Goal: Task Accomplishment & Management: Use online tool/utility

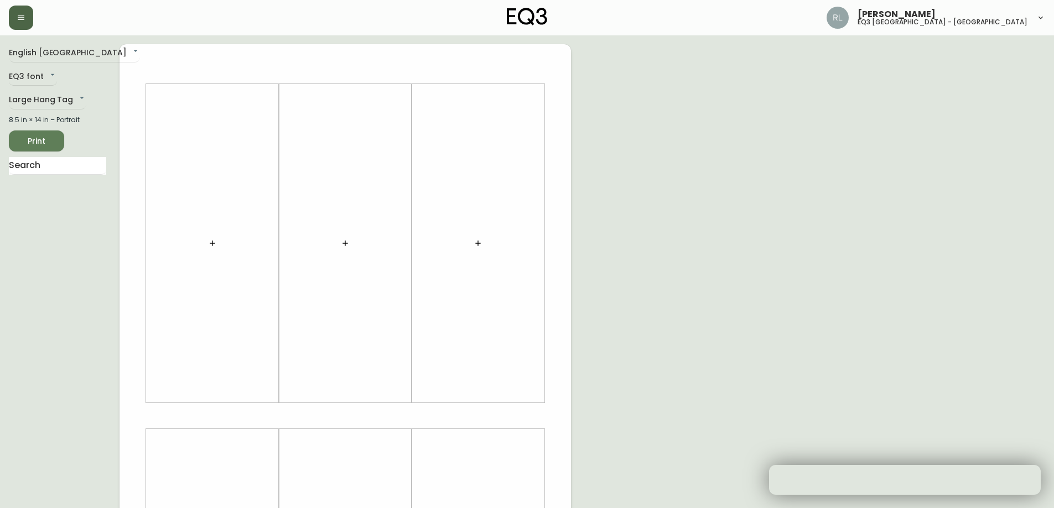
click at [20, 14] on icon "button" at bounding box center [21, 17] width 9 height 9
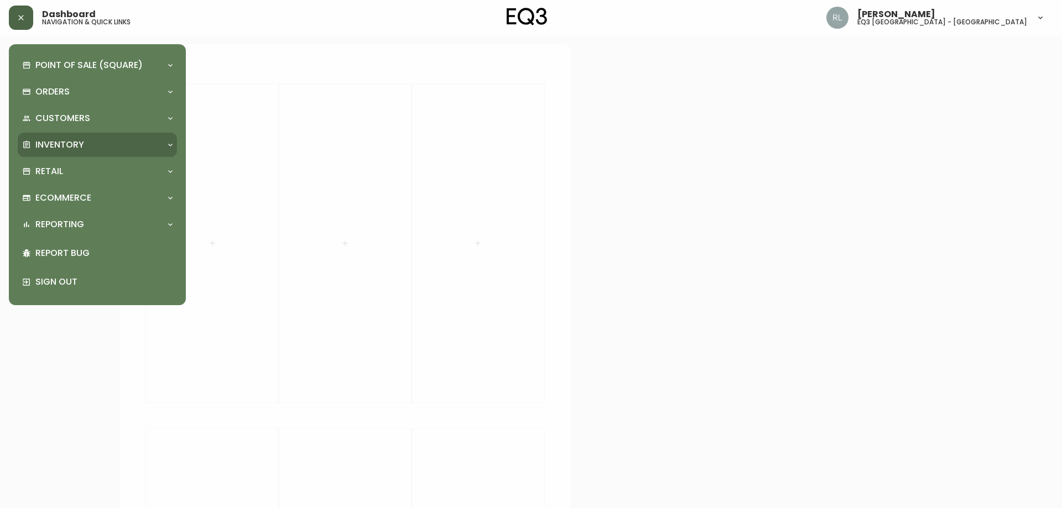
click at [59, 146] on p "Inventory" at bounding box center [59, 145] width 49 height 12
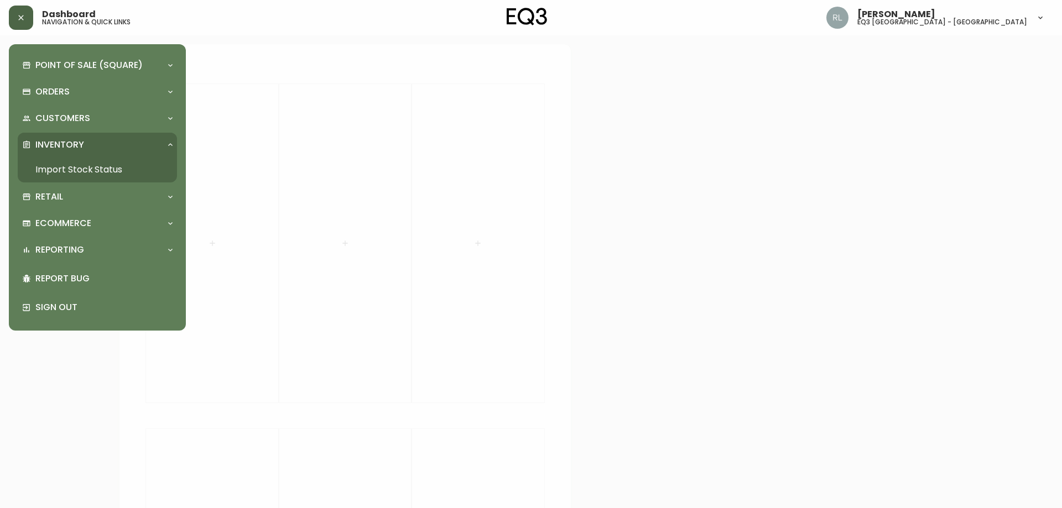
click at [63, 167] on link "Import Stock Status" at bounding box center [97, 169] width 159 height 25
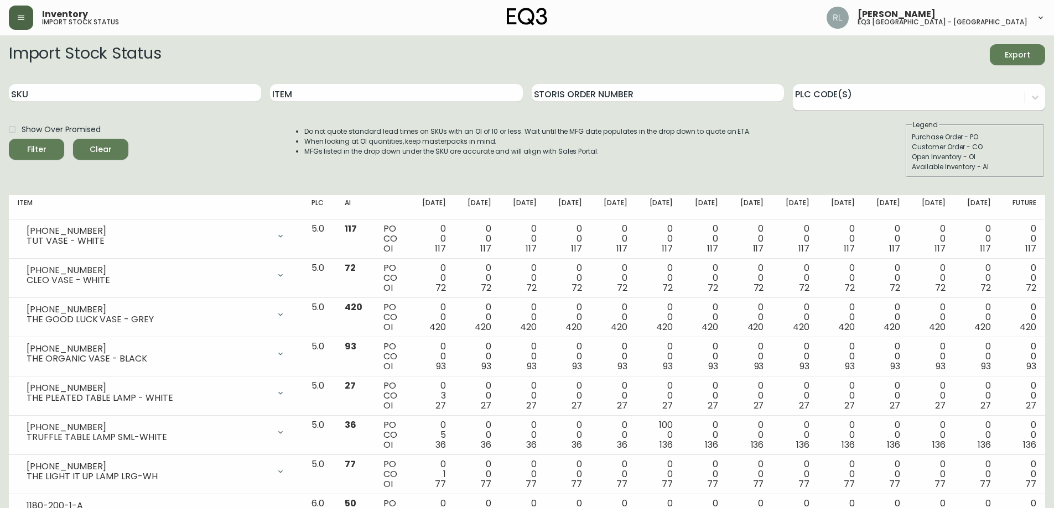
click at [837, 102] on div at bounding box center [909, 95] width 232 height 17
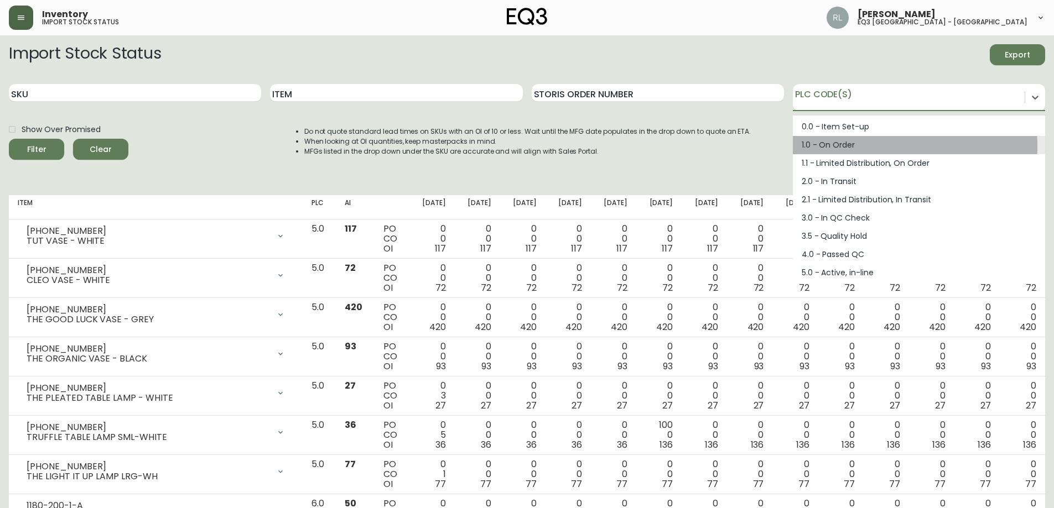
click at [840, 147] on div "1.0 - On Order" at bounding box center [919, 145] width 252 height 18
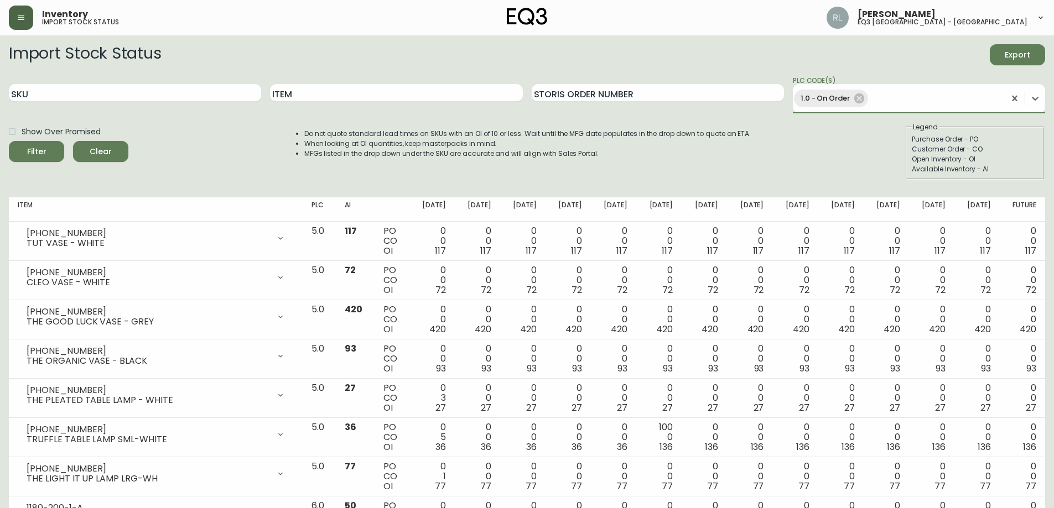
click at [9, 141] on button "Filter" at bounding box center [36, 151] width 55 height 21
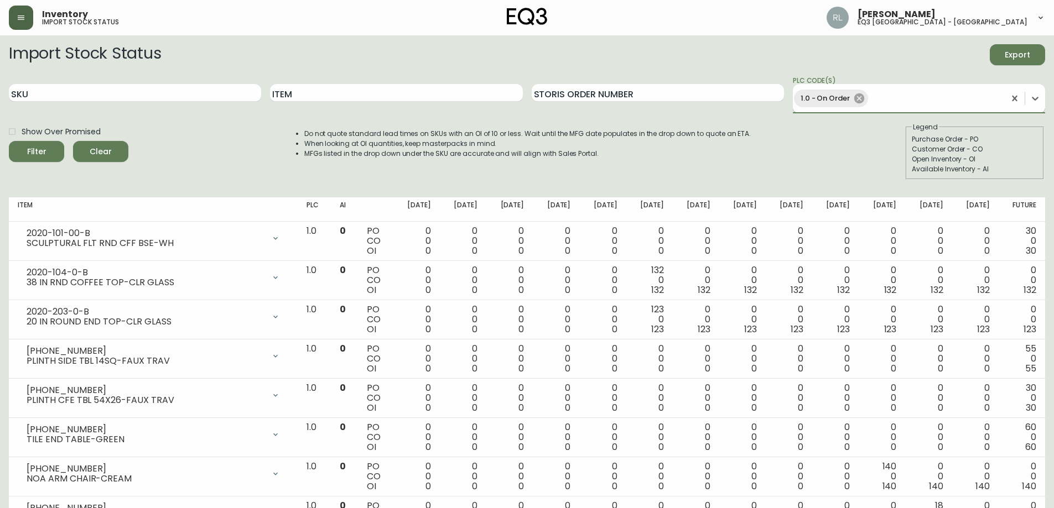
click at [858, 96] on icon at bounding box center [859, 98] width 10 height 10
click at [170, 92] on input "SKU" at bounding box center [135, 93] width 252 height 18
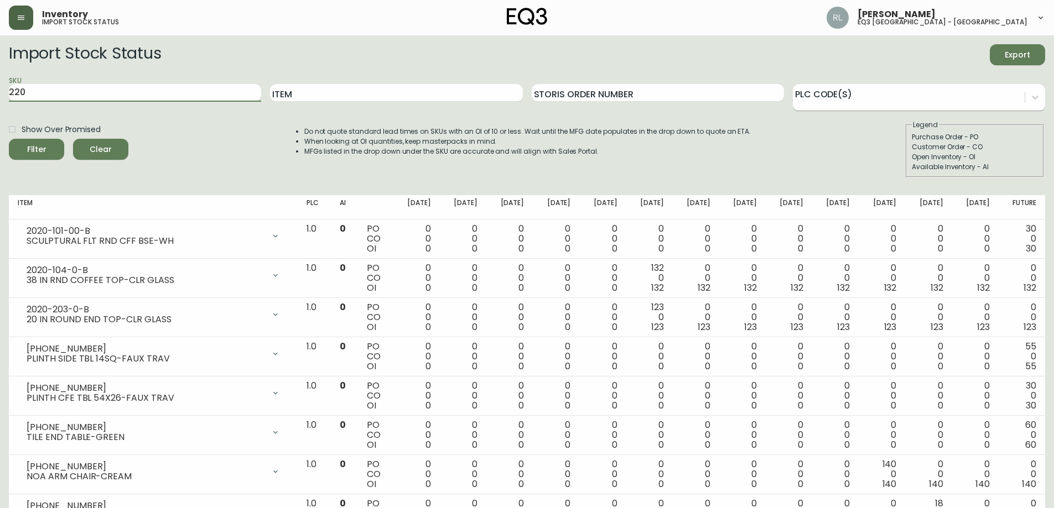
click at [9, 139] on button "Filter" at bounding box center [36, 149] width 55 height 21
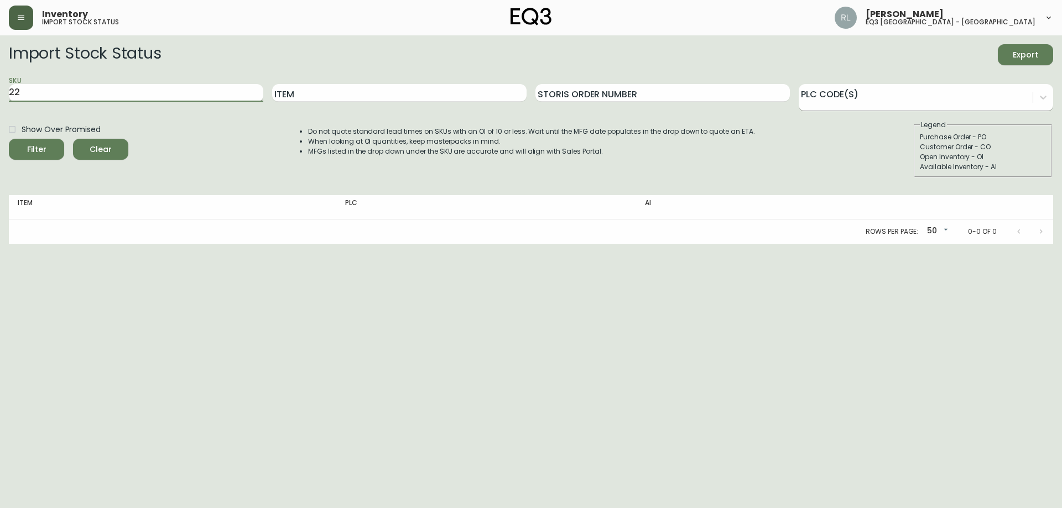
type input "2"
type input "2020"
click at [9, 139] on button "Filter" at bounding box center [36, 149] width 55 height 21
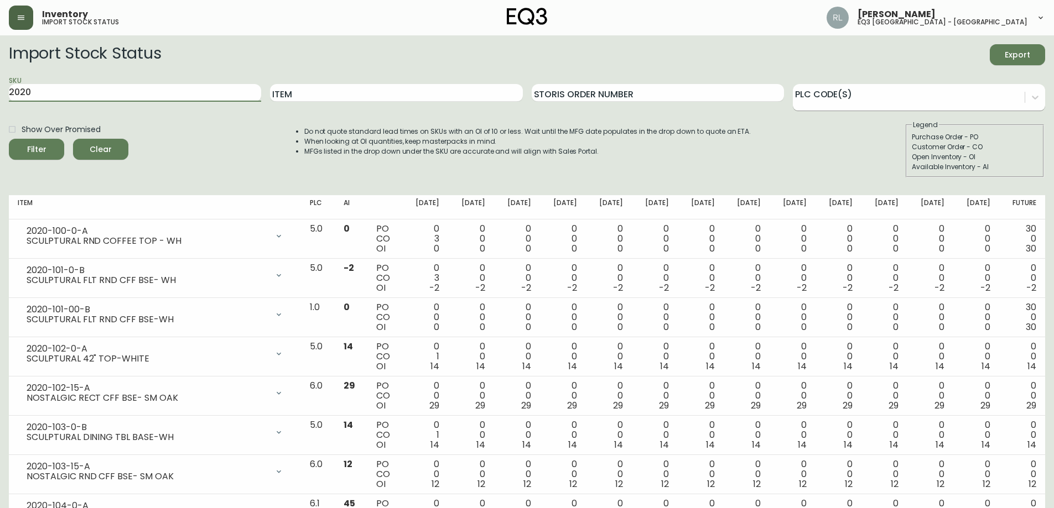
drag, startPoint x: 58, startPoint y: 97, endPoint x: 0, endPoint y: 98, distance: 58.1
click at [9, 139] on button "Filter" at bounding box center [36, 149] width 55 height 21
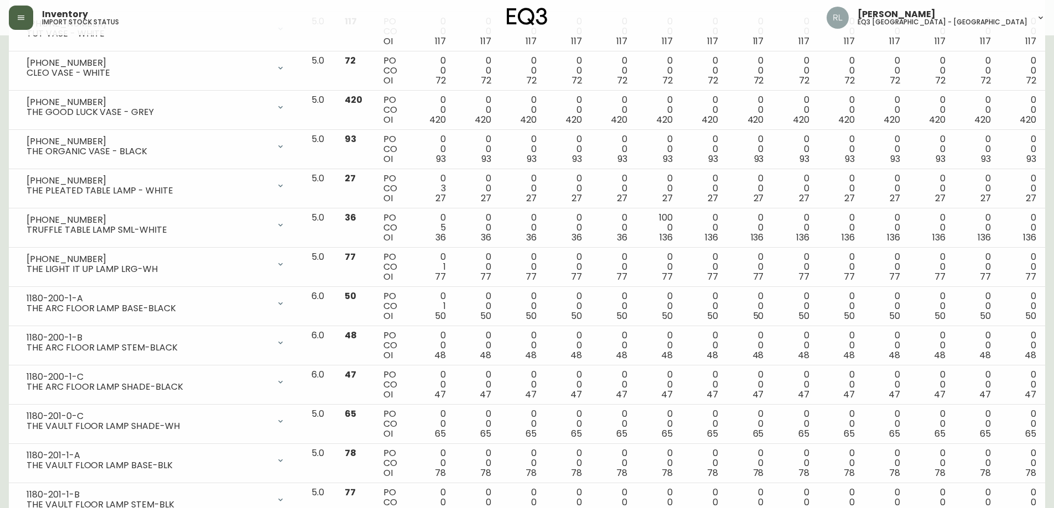
scroll to position [277, 0]
